Goal: Find contact information: Find contact information

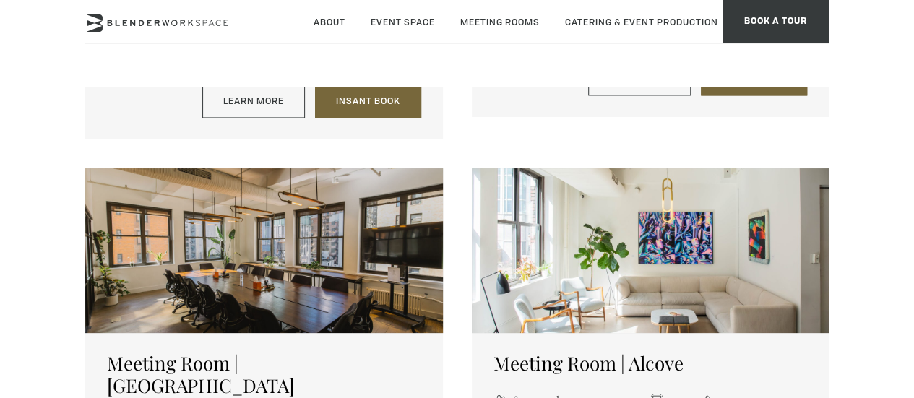
scroll to position [1119, 0]
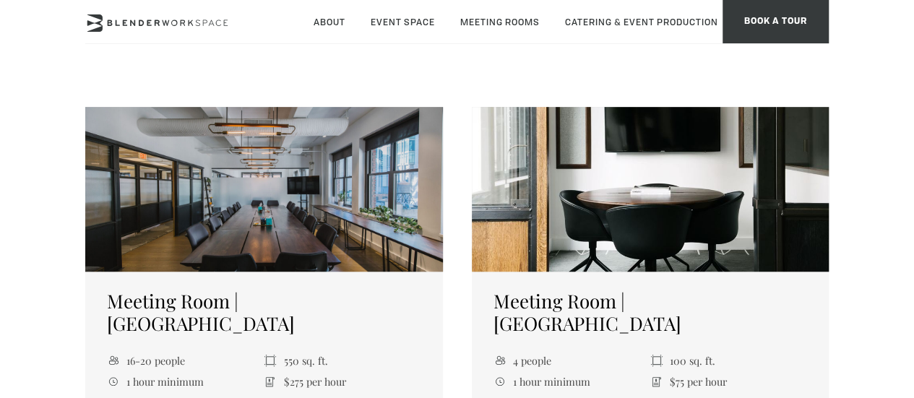
scroll to position [390, 0]
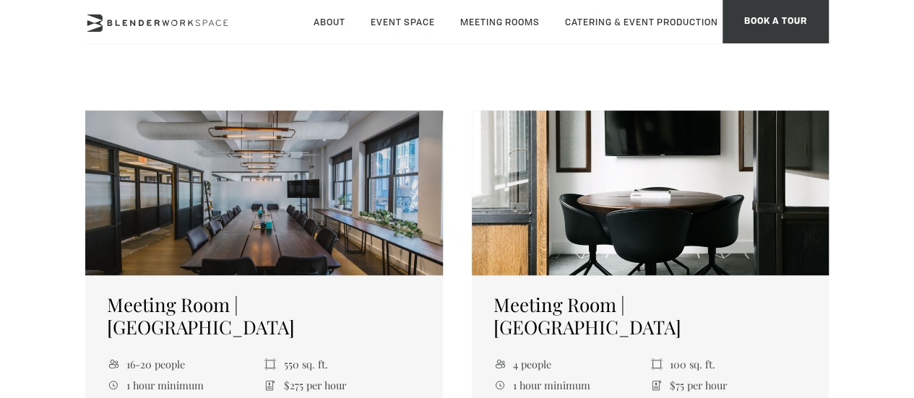
click at [618, 196] on div at bounding box center [651, 193] width 358 height 165
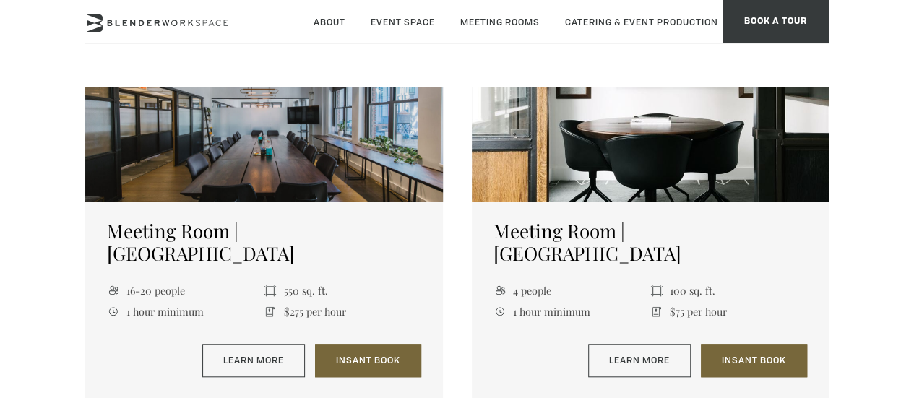
scroll to position [468, 0]
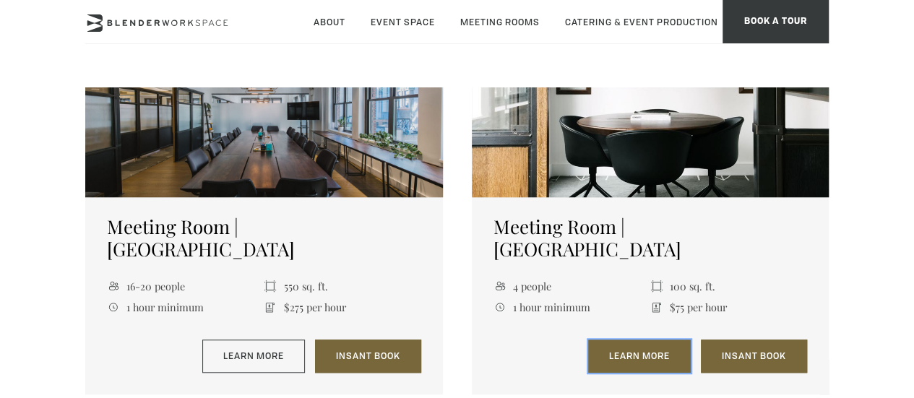
click at [633, 340] on link "Learn More" at bounding box center [639, 356] width 103 height 33
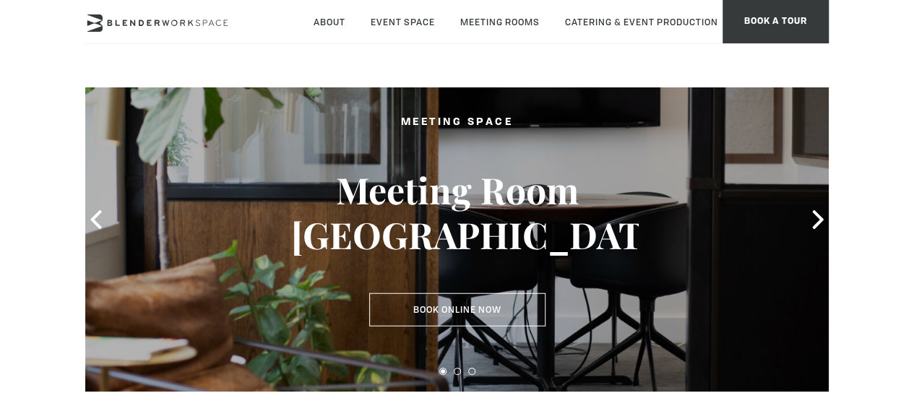
scroll to position [33, 0]
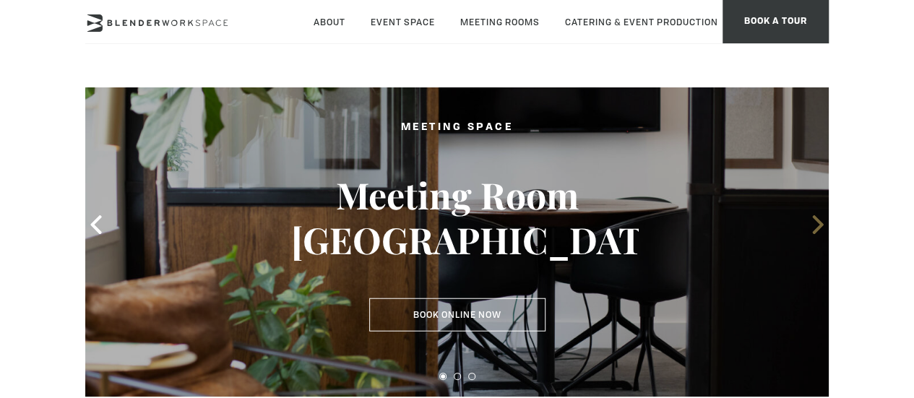
click at [818, 220] on icon at bounding box center [817, 224] width 11 height 19
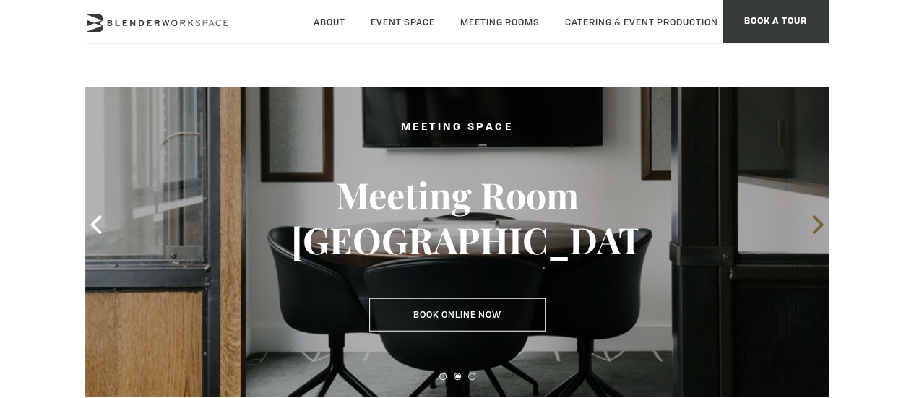
click at [818, 220] on icon at bounding box center [817, 224] width 11 height 19
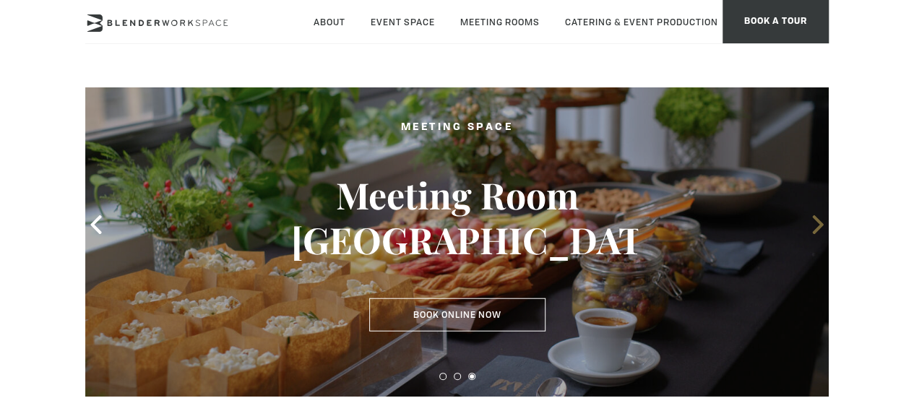
click at [818, 220] on icon at bounding box center [817, 224] width 11 height 19
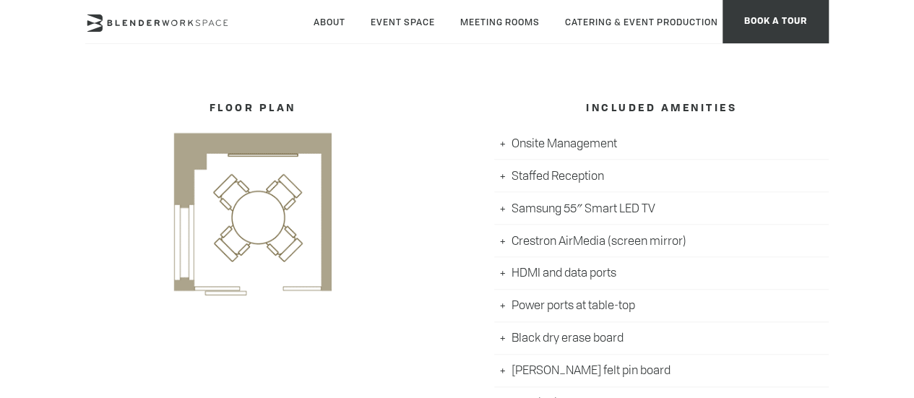
scroll to position [523, 0]
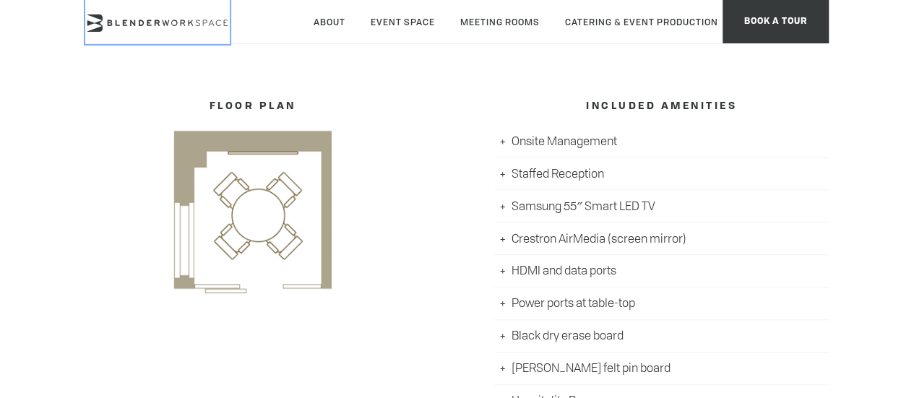
click at [165, 21] on icon at bounding box center [157, 22] width 145 height 17
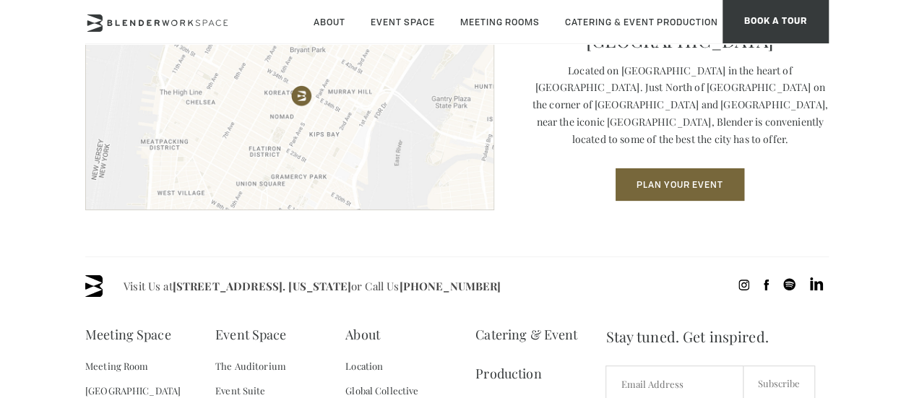
scroll to position [1847, 0]
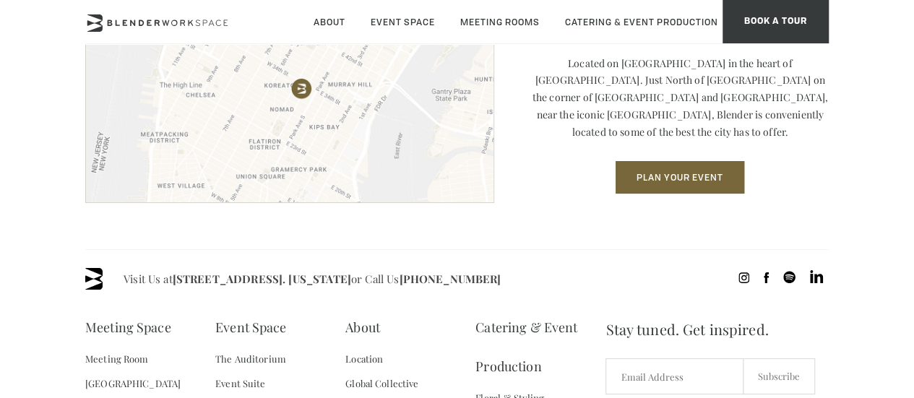
click at [523, 290] on div "Visit Us at [STREET_ADDRESS]. [US_STATE] or Call Us [PHONE_NUMBER]" at bounding box center [457, 279] width 744 height 22
drag, startPoint x: 391, startPoint y: 301, endPoint x: 175, endPoint y: 303, distance: 216.1
click at [175, 290] on span "Visit Us at [STREET_ADDRESS]. [US_STATE] or Call Us [PHONE_NUMBER]" at bounding box center [312, 279] width 377 height 22
click at [202, 290] on span "Visit Us at [STREET_ADDRESS]. [US_STATE] or Call Us [PHONE_NUMBER]" at bounding box center [312, 279] width 377 height 22
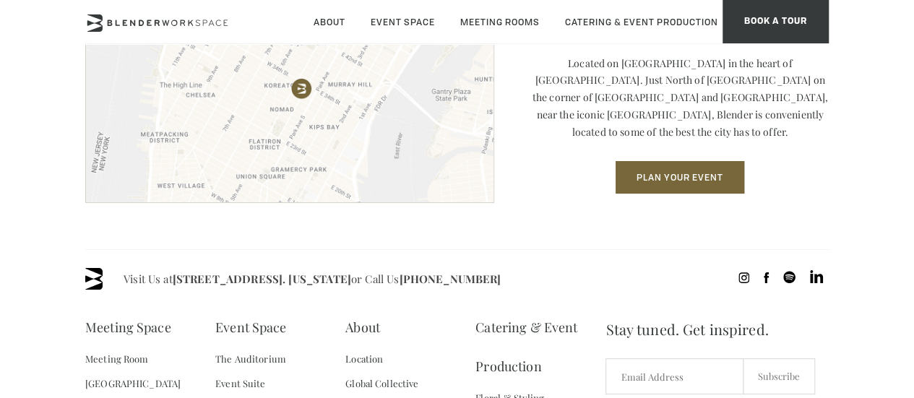
click at [882, 9] on header "About Neighborhood Global Collective Journal Event Space The Auditorium Event S…" at bounding box center [457, 22] width 914 height 44
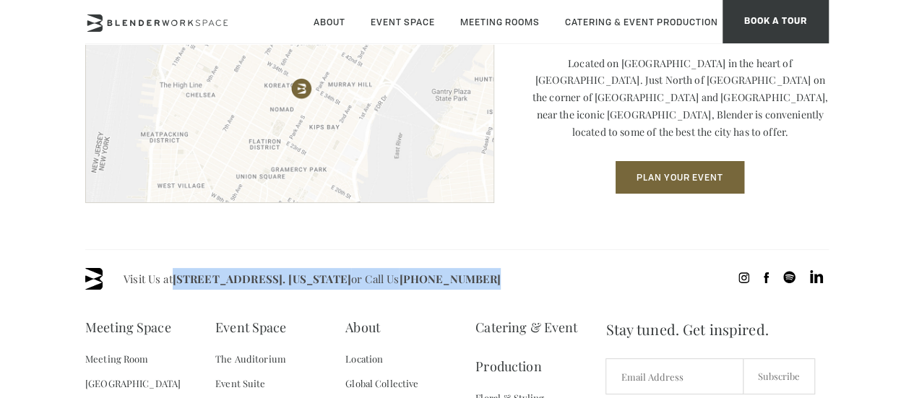
drag, startPoint x: 174, startPoint y: 296, endPoint x: 520, endPoint y: 301, distance: 346.3
click at [520, 290] on div "Visit Us at [STREET_ADDRESS]. [US_STATE] or Call Us [PHONE_NUMBER]" at bounding box center [457, 279] width 744 height 22
copy span "[STREET_ADDRESS]. [US_STATE] or Call Us [PHONE_NUMBER]"
